Goal: Feedback & Contribution: Contribute content

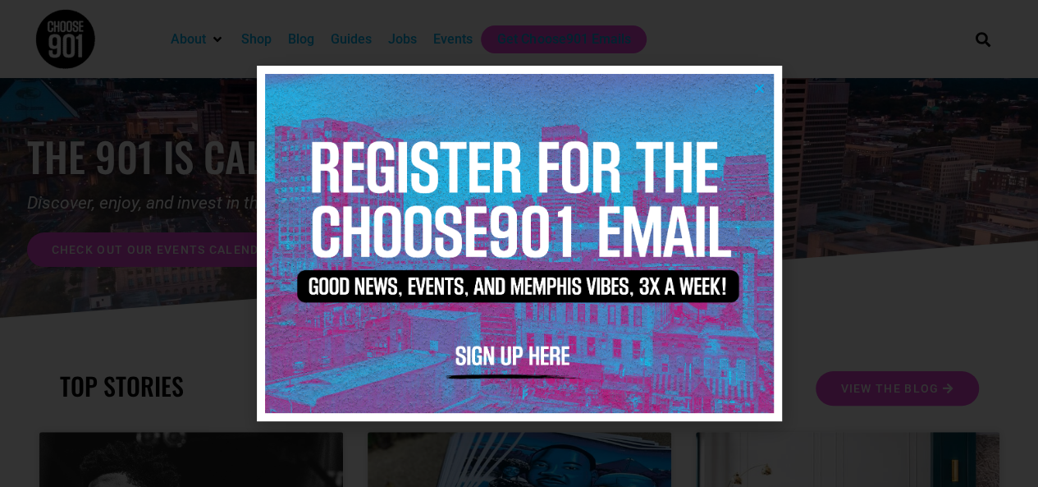
click at [767, 89] on img at bounding box center [519, 243] width 509 height 339
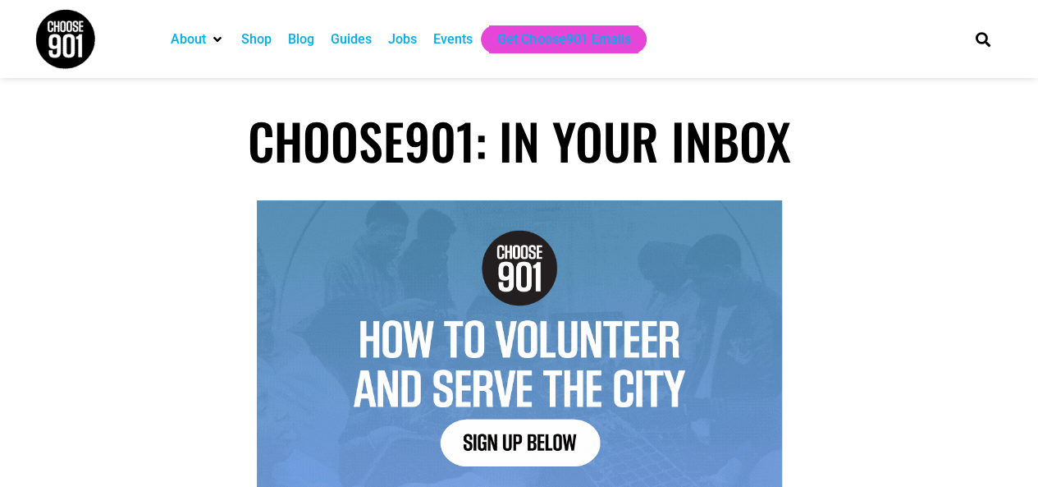
click at [455, 42] on div "Events" at bounding box center [452, 40] width 39 height 20
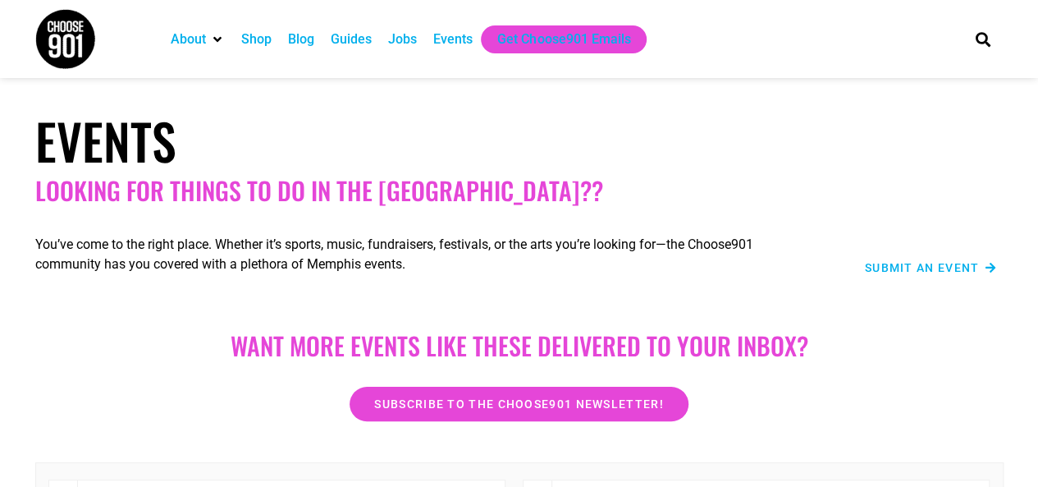
click at [909, 268] on span "Submit an Event" at bounding box center [922, 267] width 115 height 11
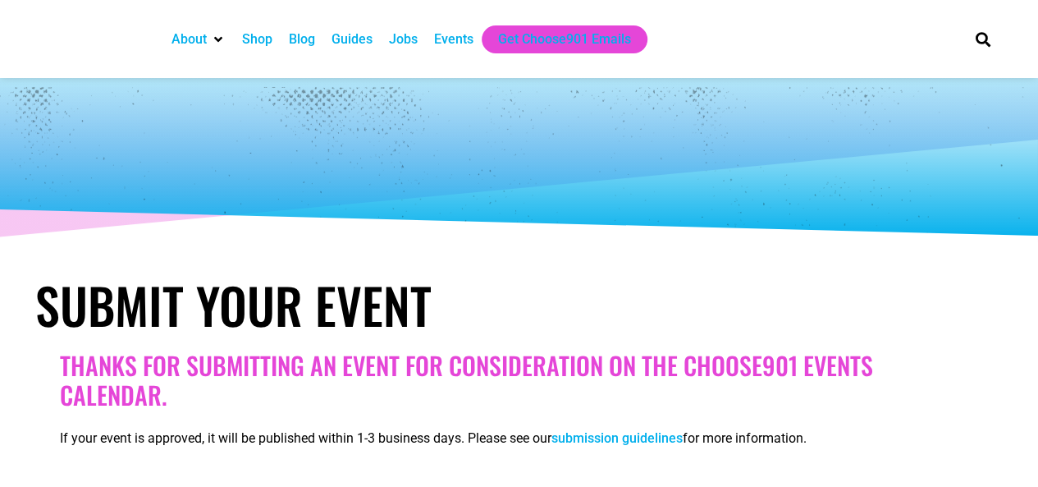
select select
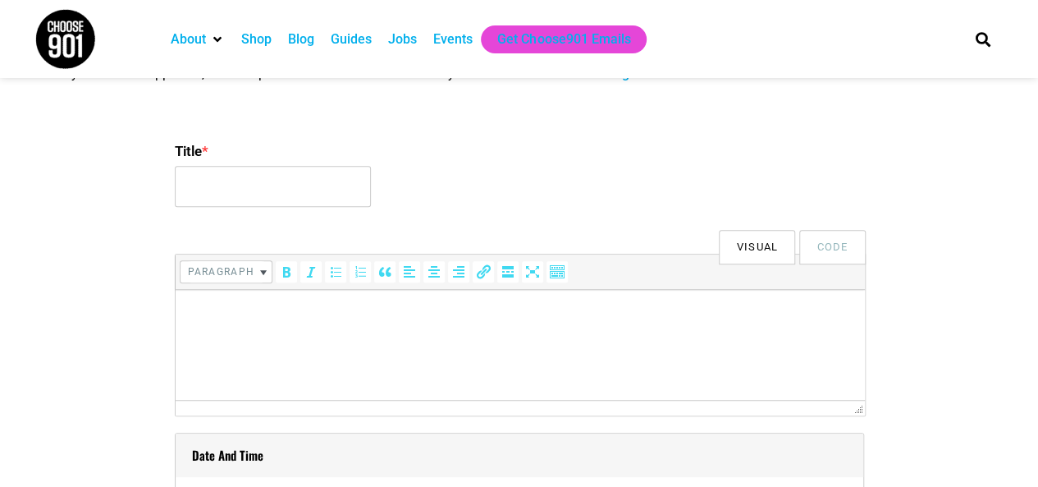
scroll to position [369, 0]
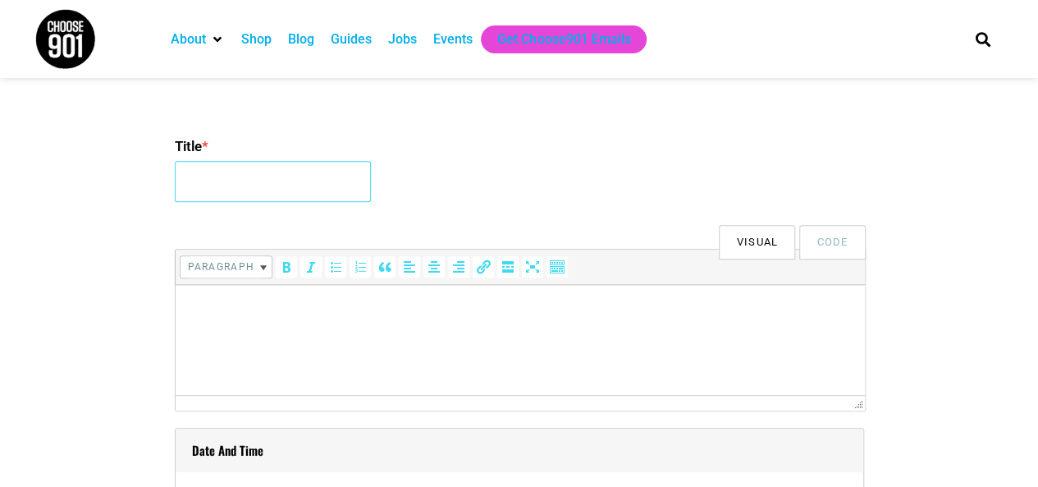
click at [281, 185] on input "Title *" at bounding box center [273, 181] width 196 height 41
type input "Cordelia's Market Kids Craft With [PERSON_NAME]"
click at [446, 318] on html at bounding box center [519, 308] width 689 height 46
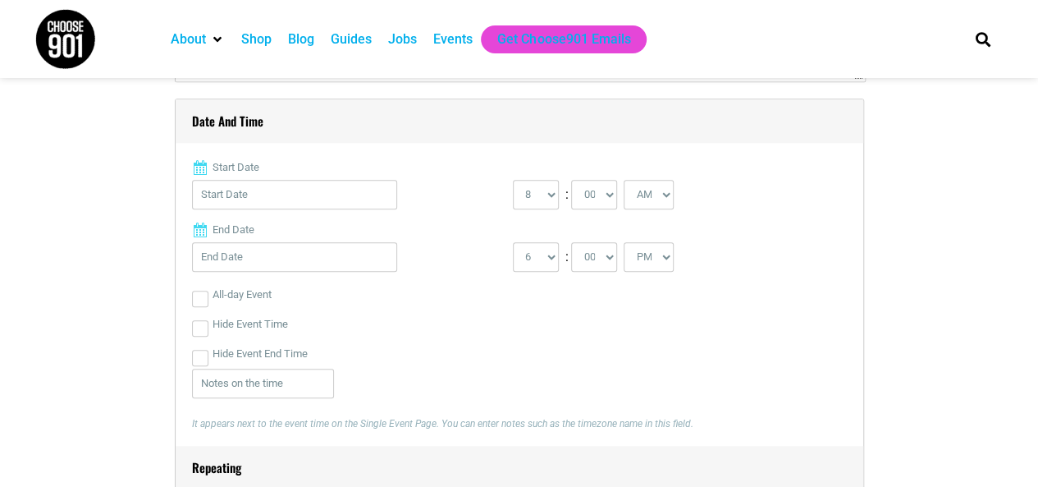
scroll to position [708, 0]
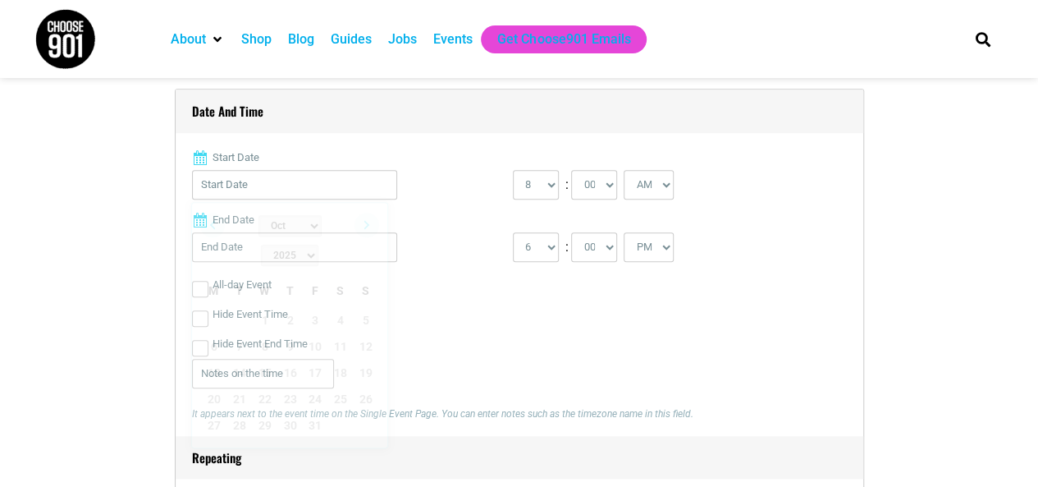
click at [208, 183] on input "Start Date" at bounding box center [294, 185] width 205 height 30
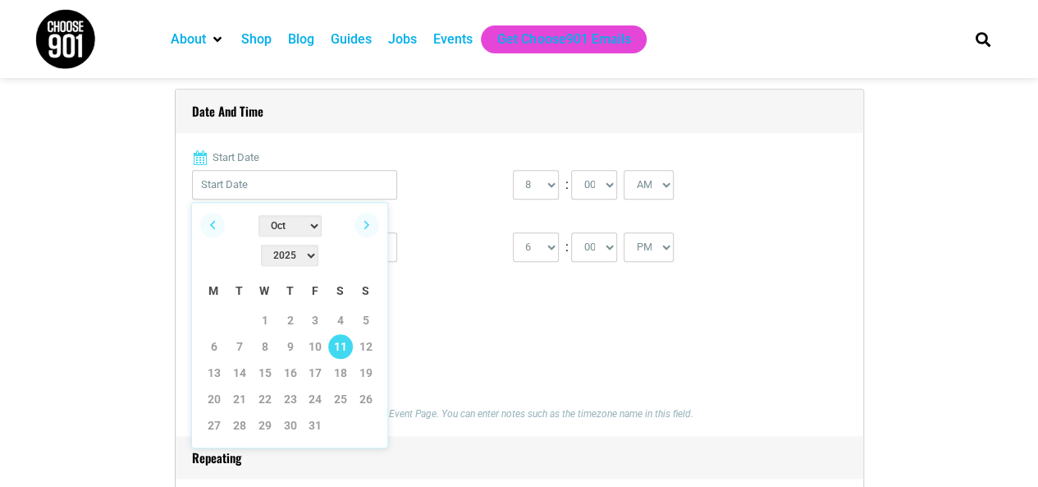
click at [343, 334] on link "11" at bounding box center [340, 346] width 25 height 25
type input "[DATE]"
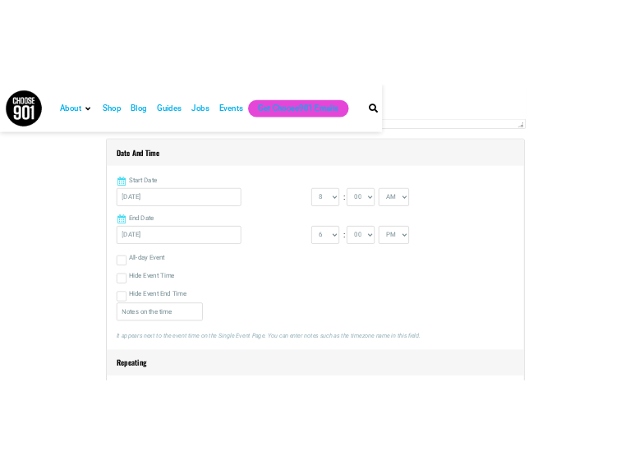
scroll to position [103, 0]
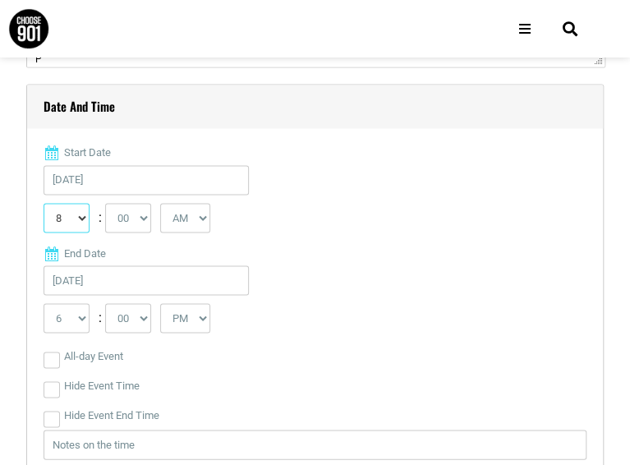
click at [80, 222] on select "0 1 2 3 4 5 6 7 8 9 10 11 12" at bounding box center [66, 218] width 46 height 30
select select "11"
click at [43, 206] on select "0 1 2 3 4 5 6 7 8 9 10 11 12" at bounding box center [66, 218] width 46 height 30
click at [77, 323] on select "1 2 3 4 5 6 7 8 9 10 11 12" at bounding box center [66, 318] width 46 height 30
select select "1"
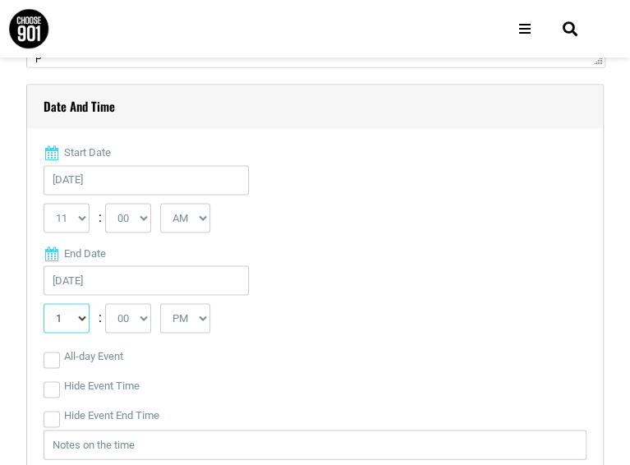
click at [43, 306] on select "1 2 3 4 5 6 7 8 9 10 11 12" at bounding box center [66, 318] width 46 height 30
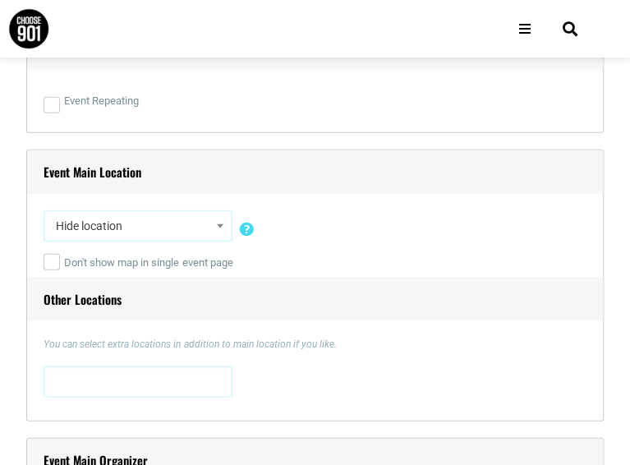
scroll to position [1238, 0]
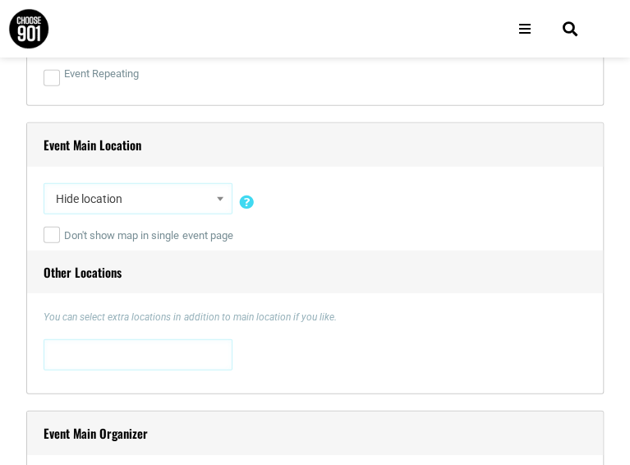
click at [220, 209] on span at bounding box center [220, 198] width 16 height 21
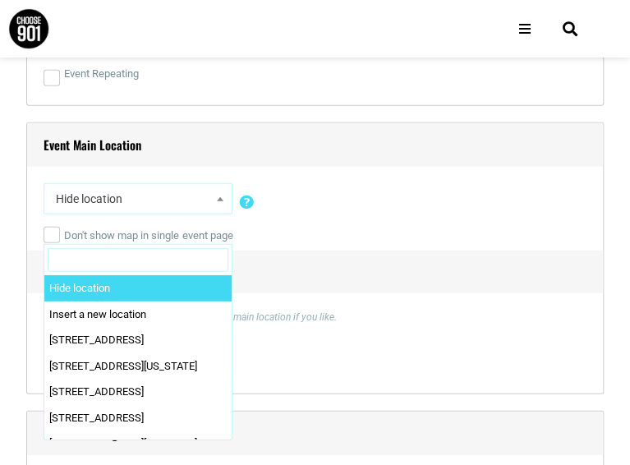
click at [194, 252] on input "Search" at bounding box center [138, 260] width 181 height 25
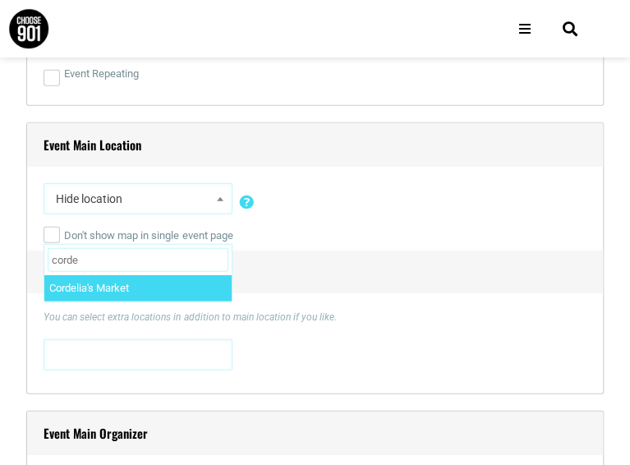
type input "corde"
select select "2925"
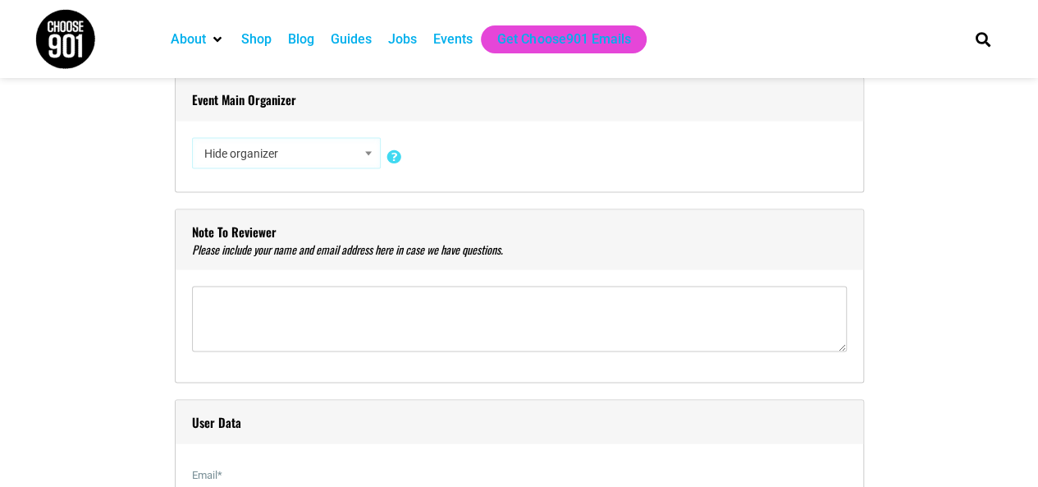
scroll to position [1523, 0]
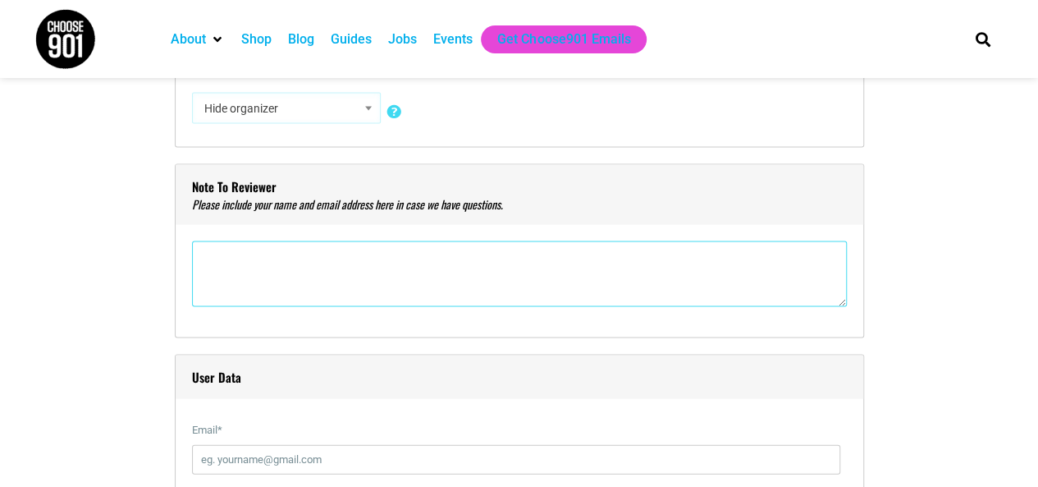
click at [481, 280] on textarea"] at bounding box center [519, 273] width 655 height 66
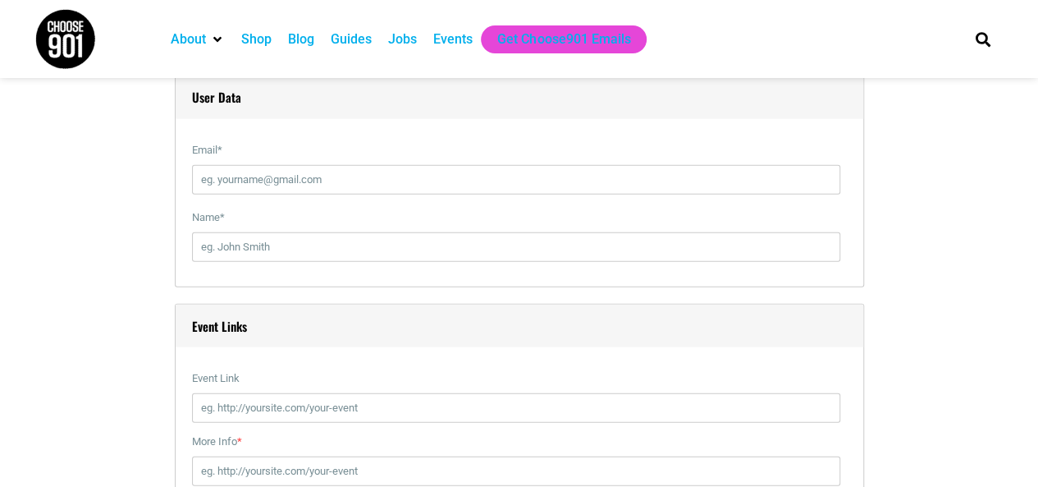
scroll to position [1807, 0]
type textarea"] "[PERSON_NAME] [EMAIL_ADDRESS][DOMAIN_NAME]"
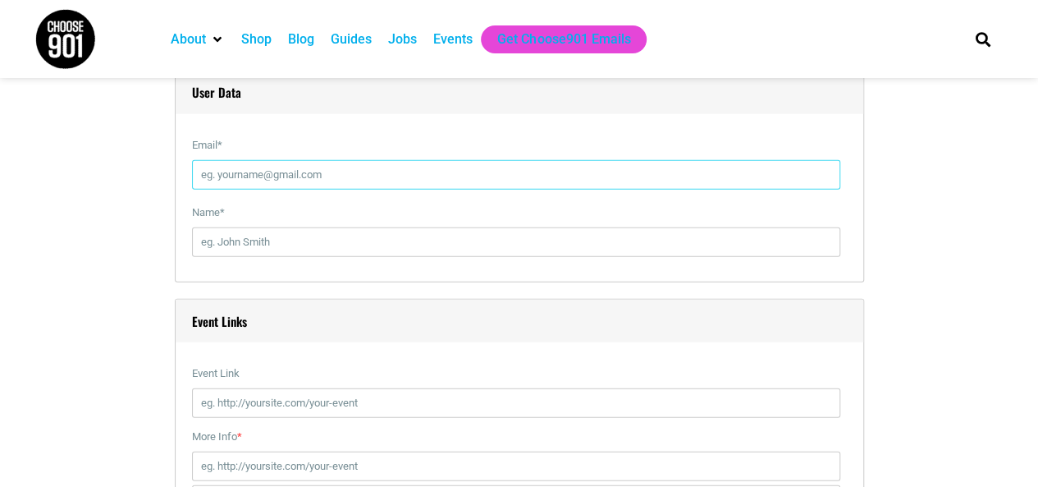
click at [330, 168] on input "Email *" at bounding box center [516, 175] width 648 height 30
type input "[EMAIL_ADDRESS][DOMAIN_NAME]"
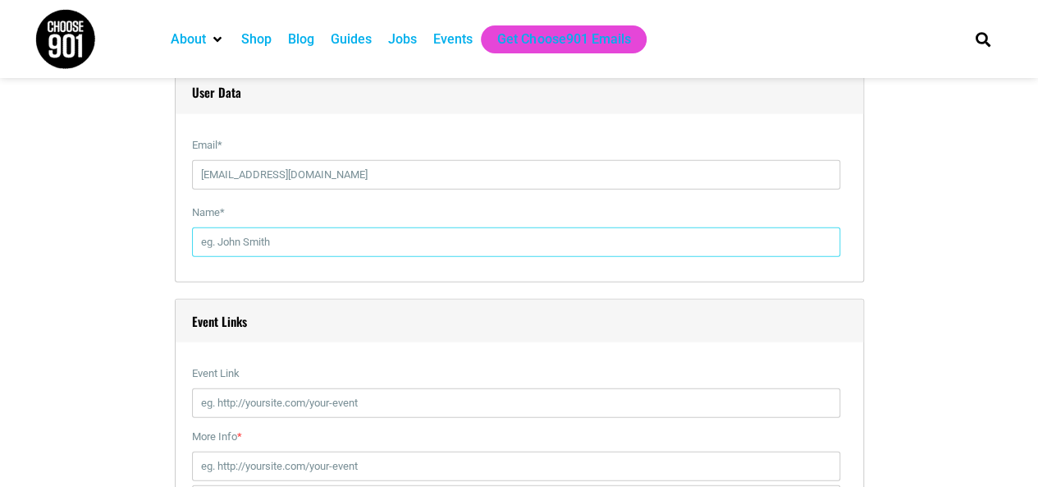
click at [324, 234] on input "Name *" at bounding box center [516, 242] width 648 height 30
type input "[PERSON_NAME]"
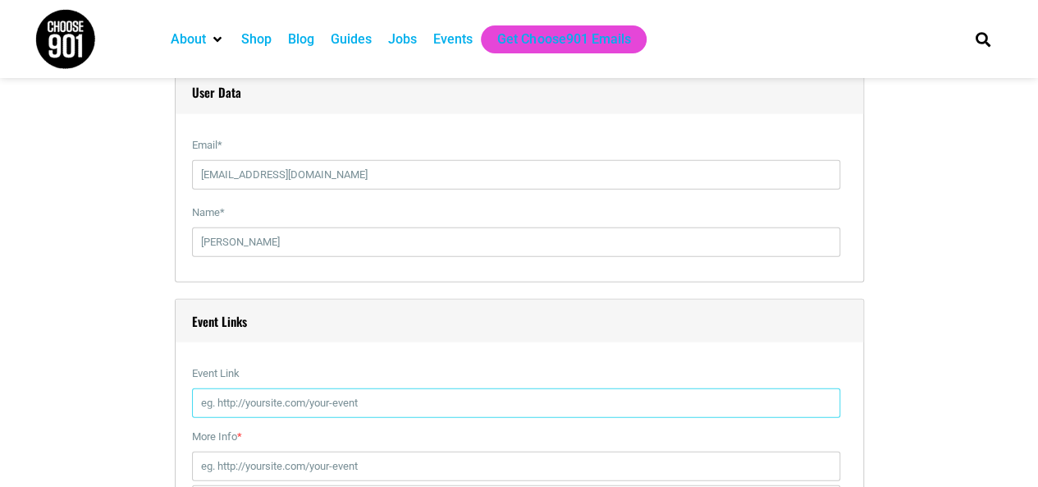
click at [290, 402] on input "Event Link" at bounding box center [516, 403] width 648 height 30
type input "[URL][DOMAIN_NAME]"
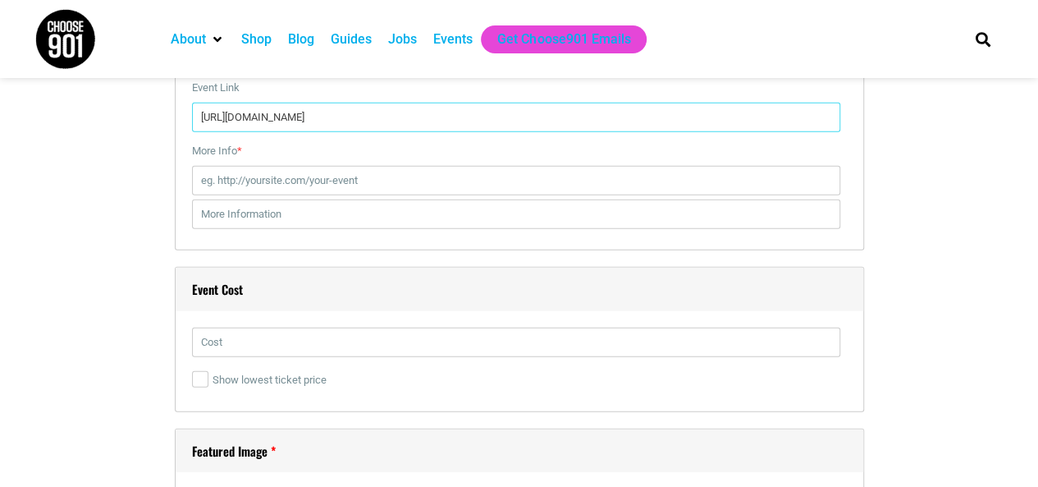
scroll to position [2098, 0]
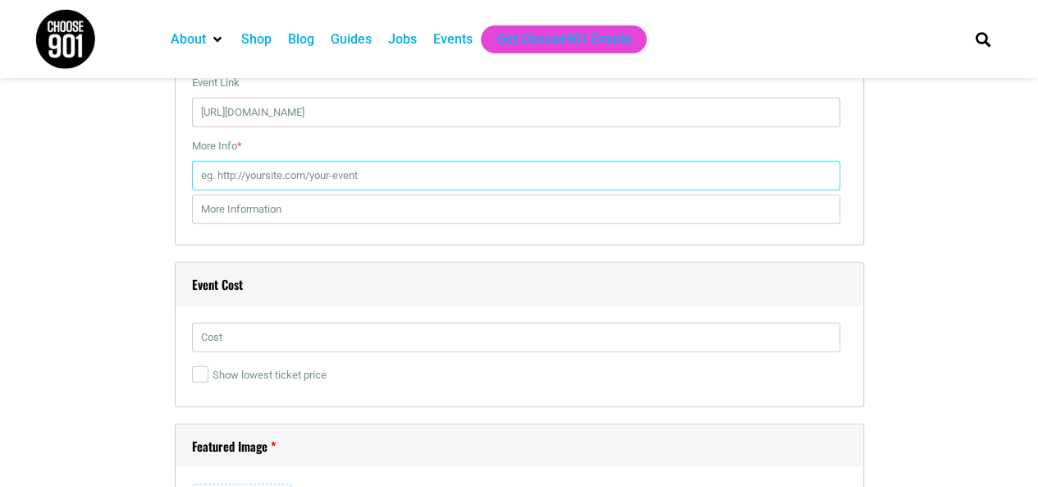
click at [488, 175] on input "More Info *" at bounding box center [516, 176] width 648 height 30
type input "[URL][DOMAIN_NAME]"
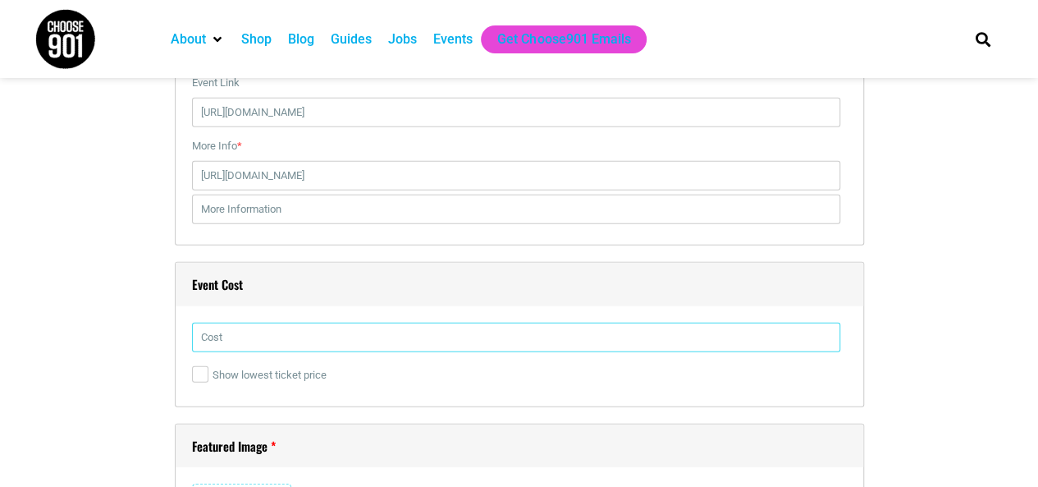
click at [378, 332] on input "text" at bounding box center [516, 338] width 648 height 30
type input "Free"
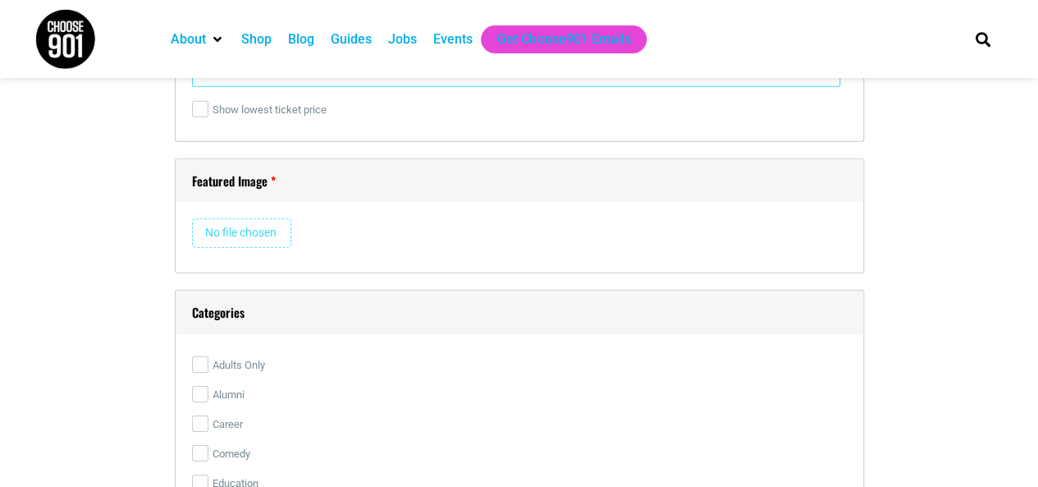
scroll to position [2368, 0]
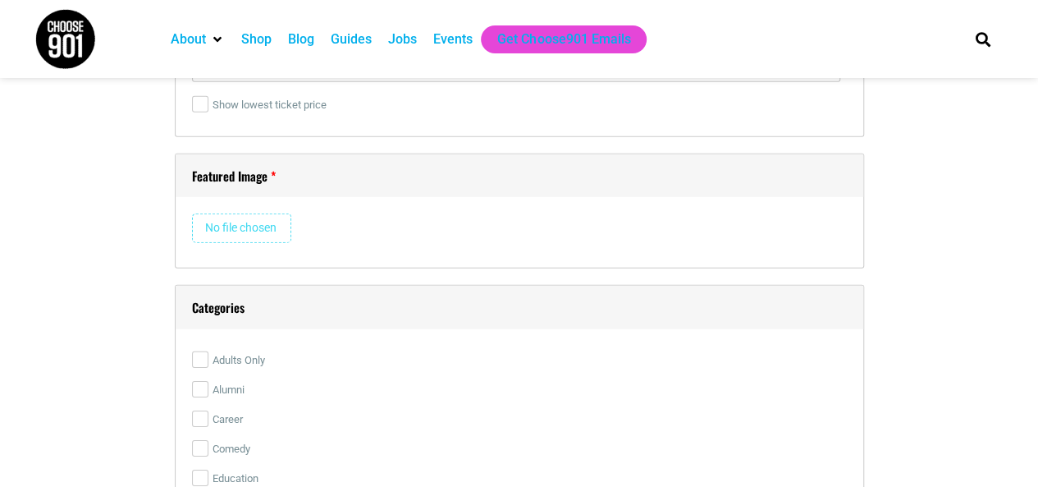
click at [263, 213] on input "file" at bounding box center [241, 228] width 99 height 30
type input "C:\fakepath\Kids Craft October.jpg"
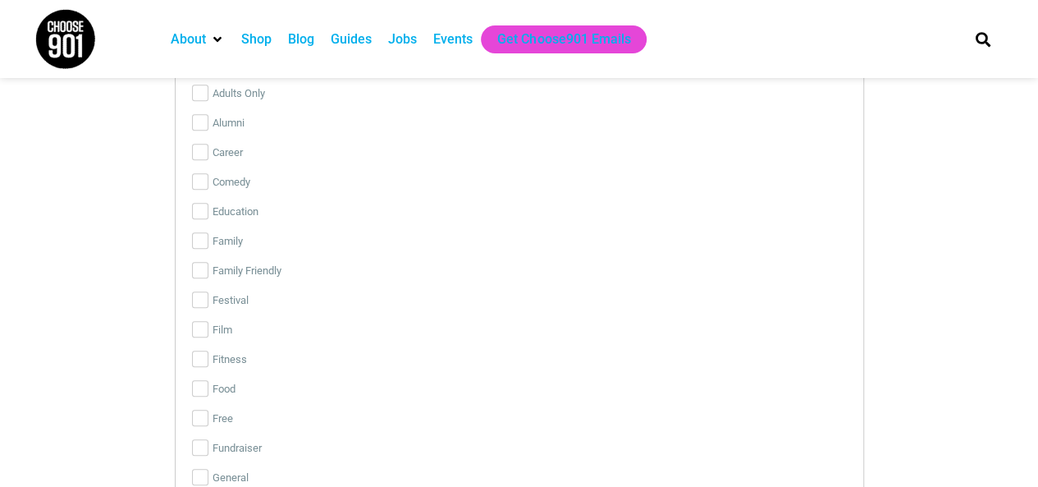
scroll to position [3500, 0]
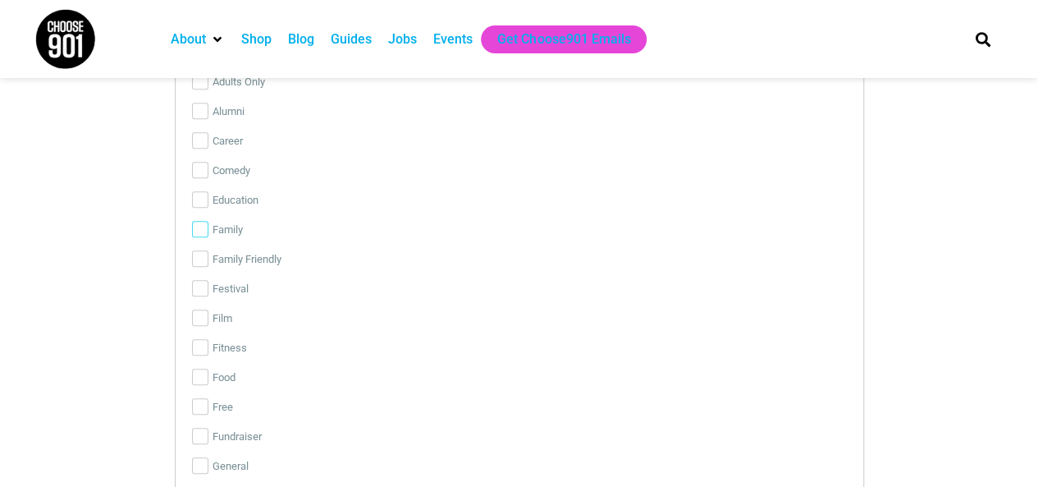
click at [199, 228] on input "Family" at bounding box center [200, 229] width 16 height 16
checkbox input "true"
click at [199, 259] on input "Family Friendly" at bounding box center [200, 258] width 16 height 16
checkbox input "true"
click at [195, 398] on input "Free" at bounding box center [200, 406] width 16 height 16
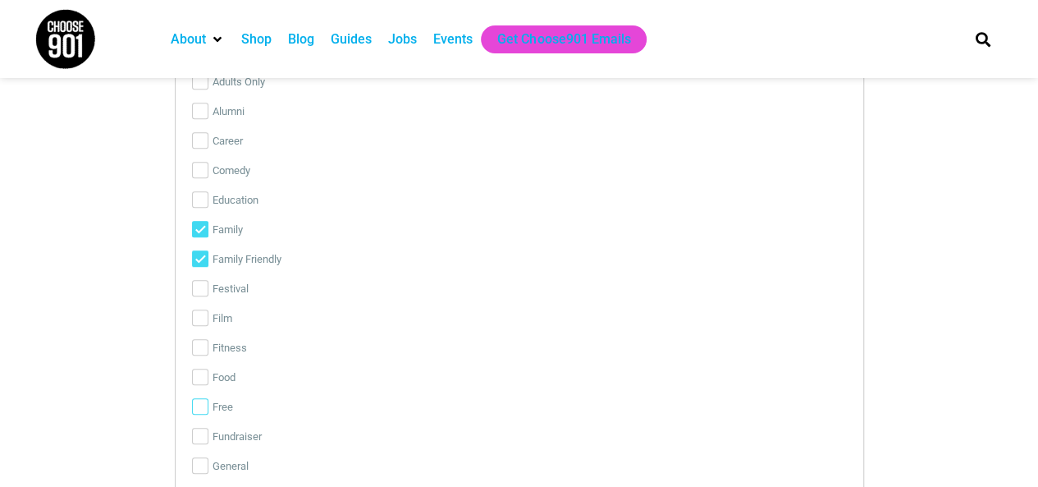
checkbox input "true"
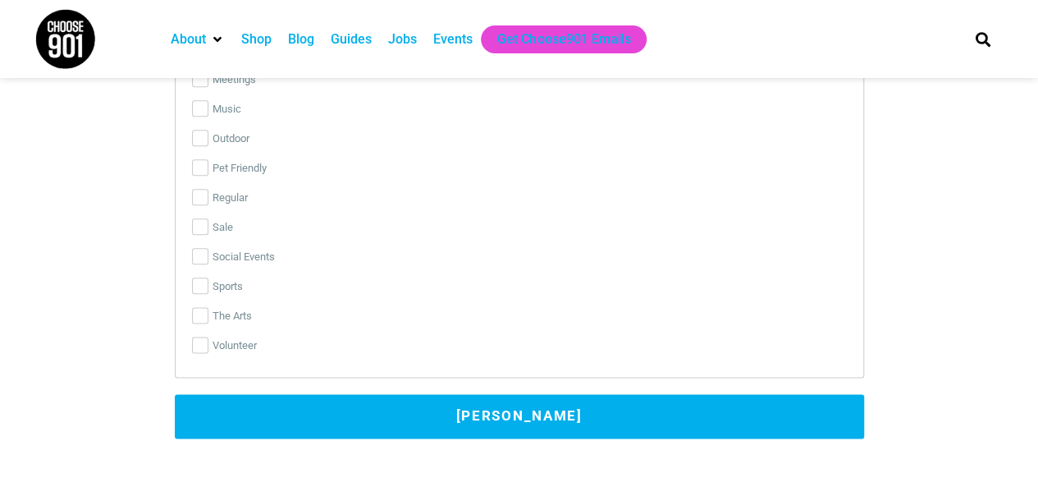
scroll to position [3981, 0]
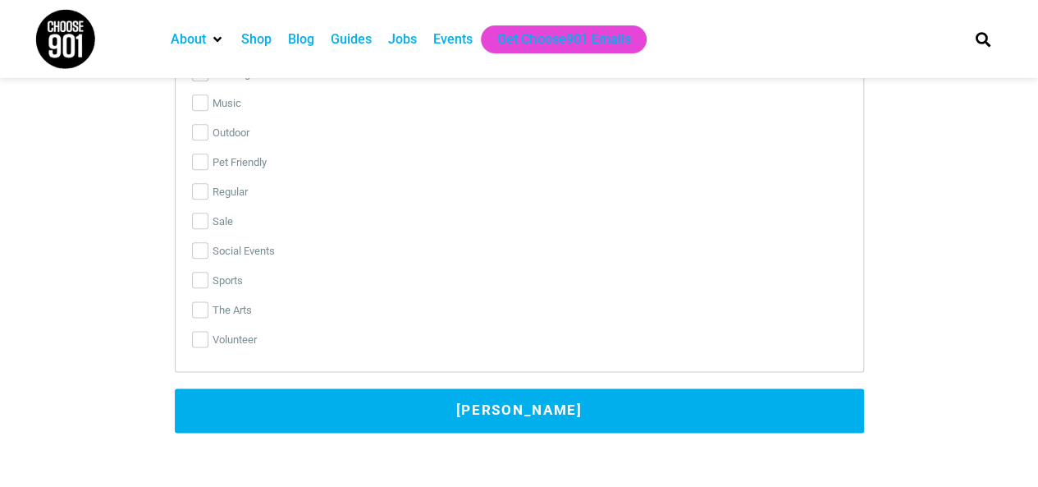
click at [739, 412] on button "[PERSON_NAME]" at bounding box center [519, 410] width 689 height 44
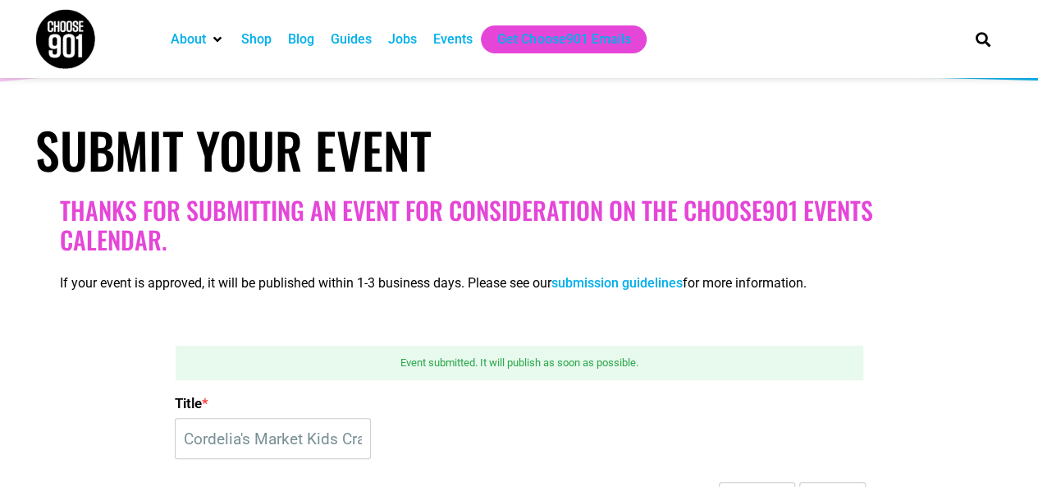
scroll to position [48, 0]
